Goal: Transaction & Acquisition: Subscribe to service/newsletter

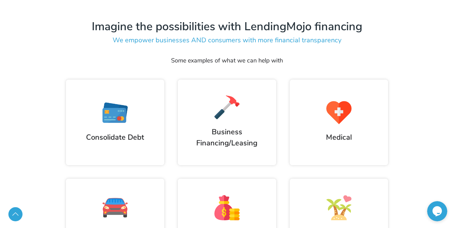
scroll to position [101, 0]
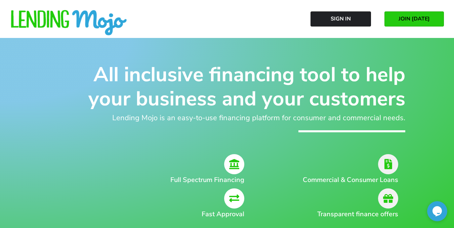
click at [412, 18] on span "JOIN [DATE]" at bounding box center [414, 19] width 31 height 6
